Goal: Check status

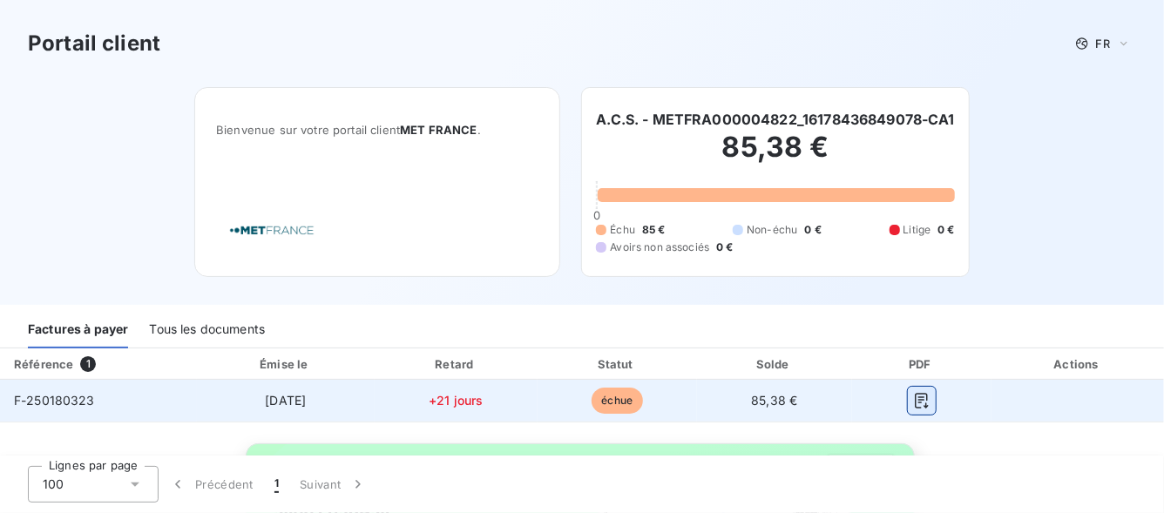
click at [913, 402] on icon "button" at bounding box center [921, 400] width 17 height 17
click at [913, 397] on icon "button" at bounding box center [921, 400] width 17 height 17
drag, startPoint x: 756, startPoint y: 397, endPoint x: 792, endPoint y: 398, distance: 35.7
click at [756, 398] on span "85,38 €" at bounding box center [774, 400] width 46 height 15
click at [618, 410] on span "échue" at bounding box center [617, 401] width 52 height 26
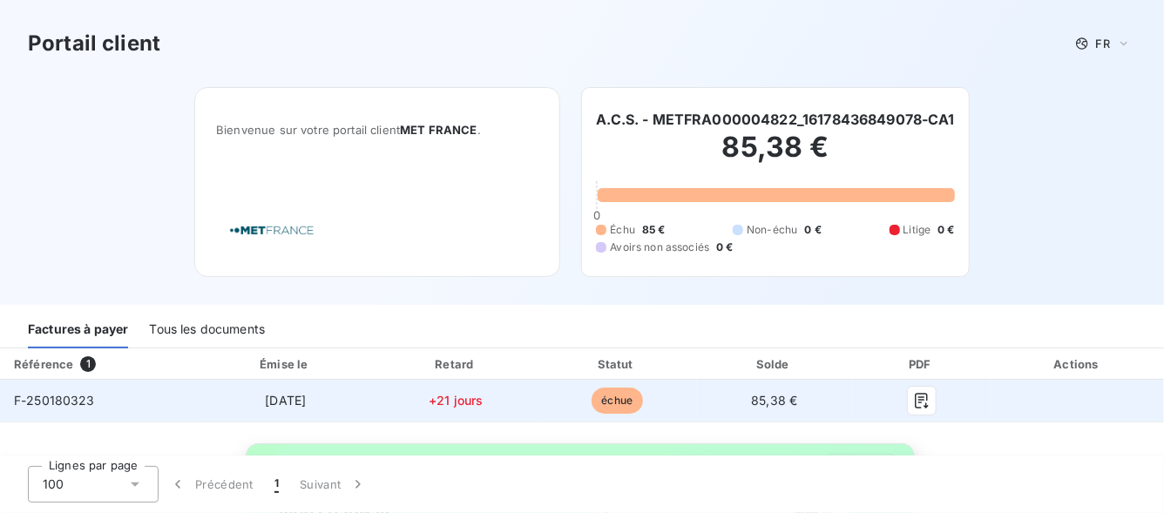
click at [321, 404] on td "[DATE]" at bounding box center [286, 401] width 178 height 42
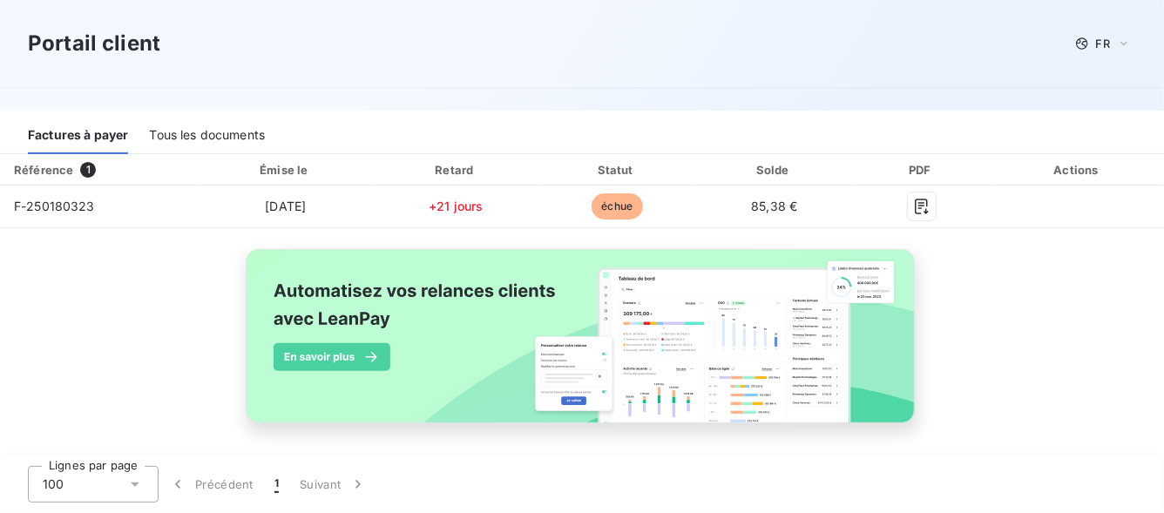
scroll to position [199, 0]
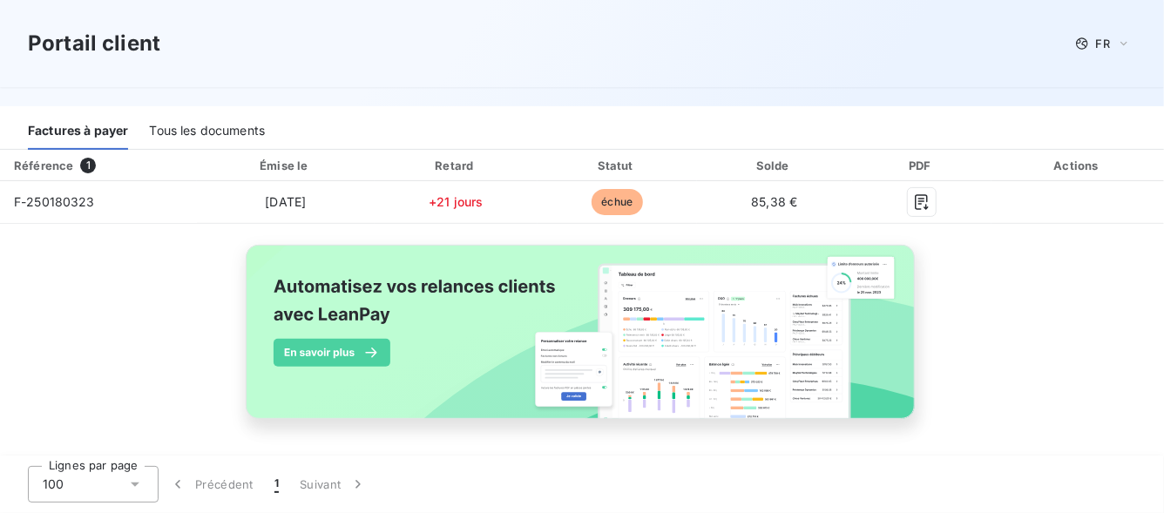
click at [91, 138] on div "Factures à payer" at bounding box center [78, 131] width 100 height 37
click at [177, 123] on div "Tous les documents" at bounding box center [207, 131] width 116 height 37
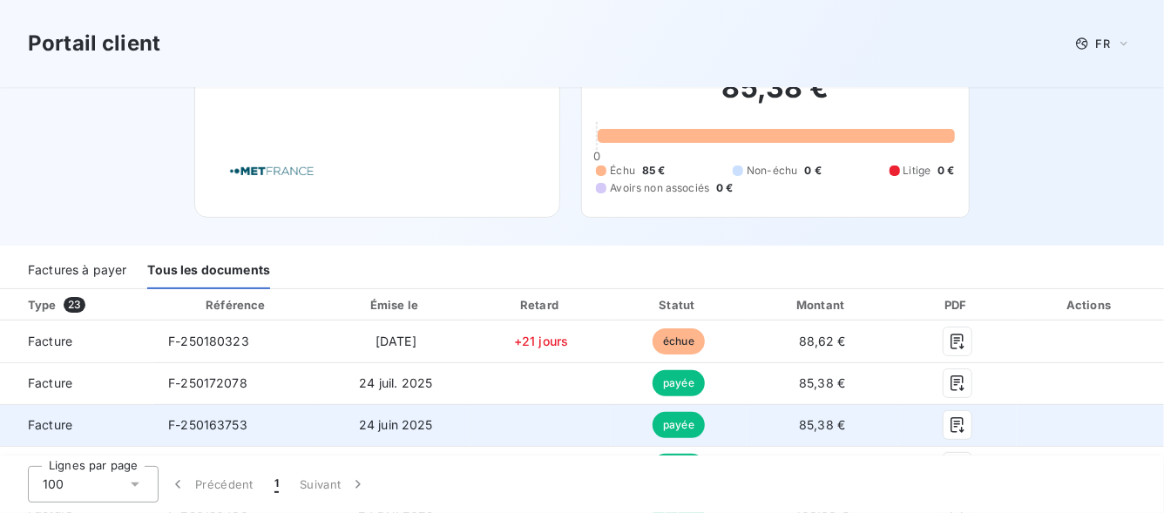
scroll to position [87, 0]
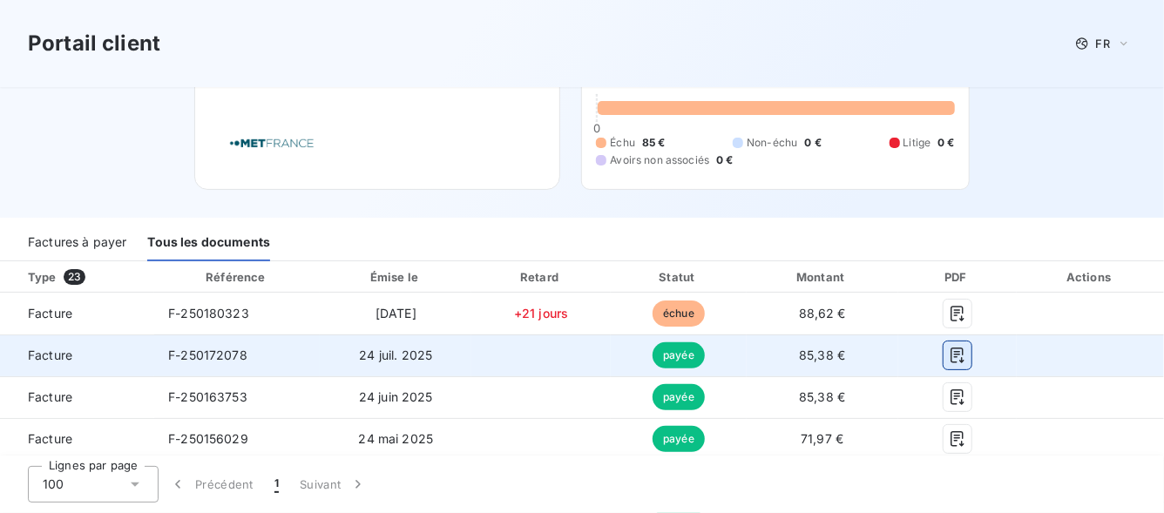
click at [949, 351] on icon "button" at bounding box center [957, 355] width 17 height 17
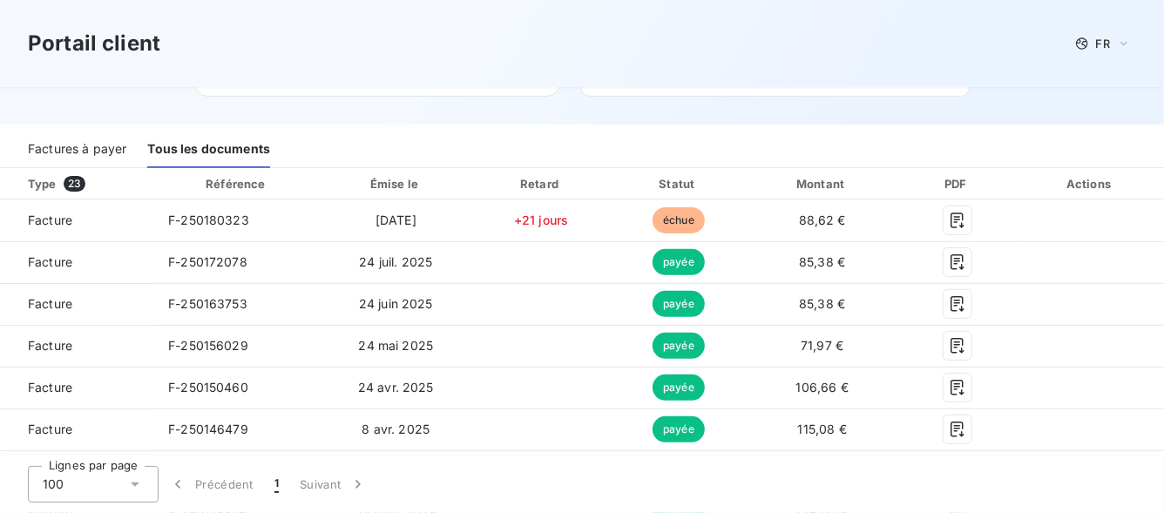
scroll to position [174, 0]
